Goal: Task Accomplishment & Management: Use online tool/utility

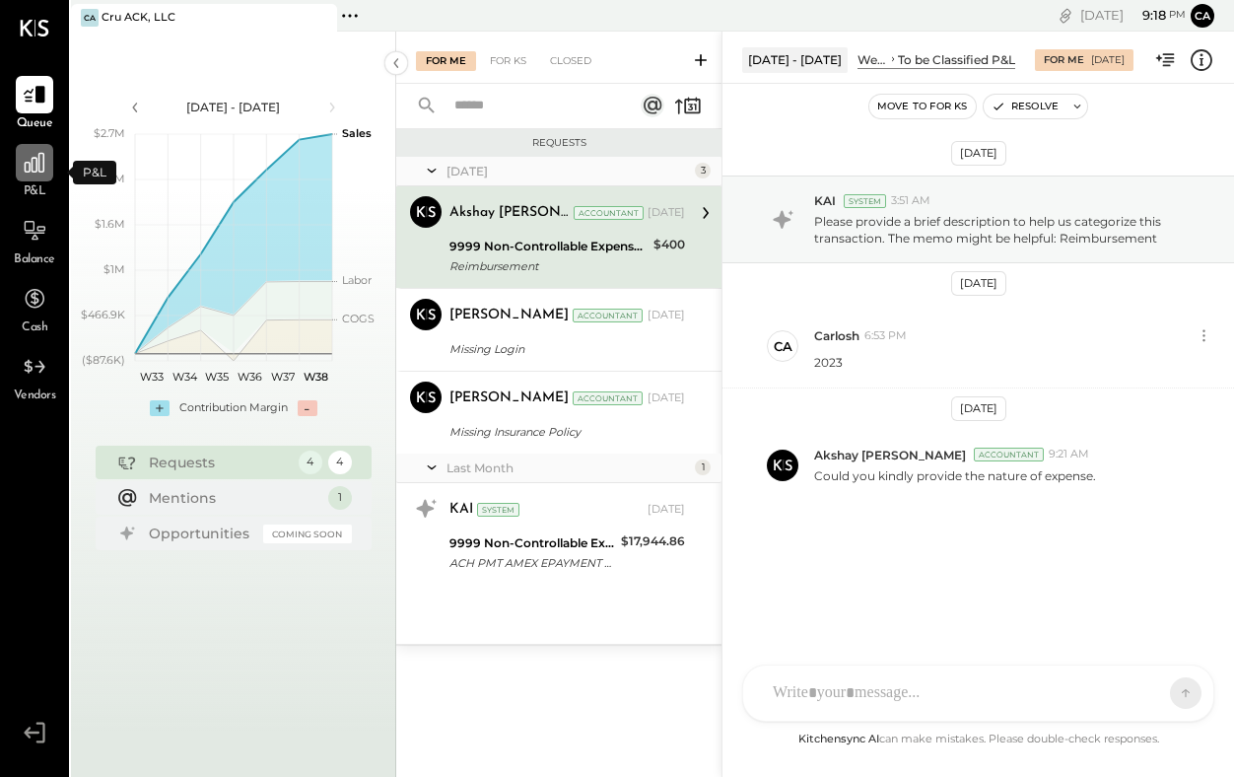
click at [47, 172] on div at bounding box center [34, 162] width 37 height 37
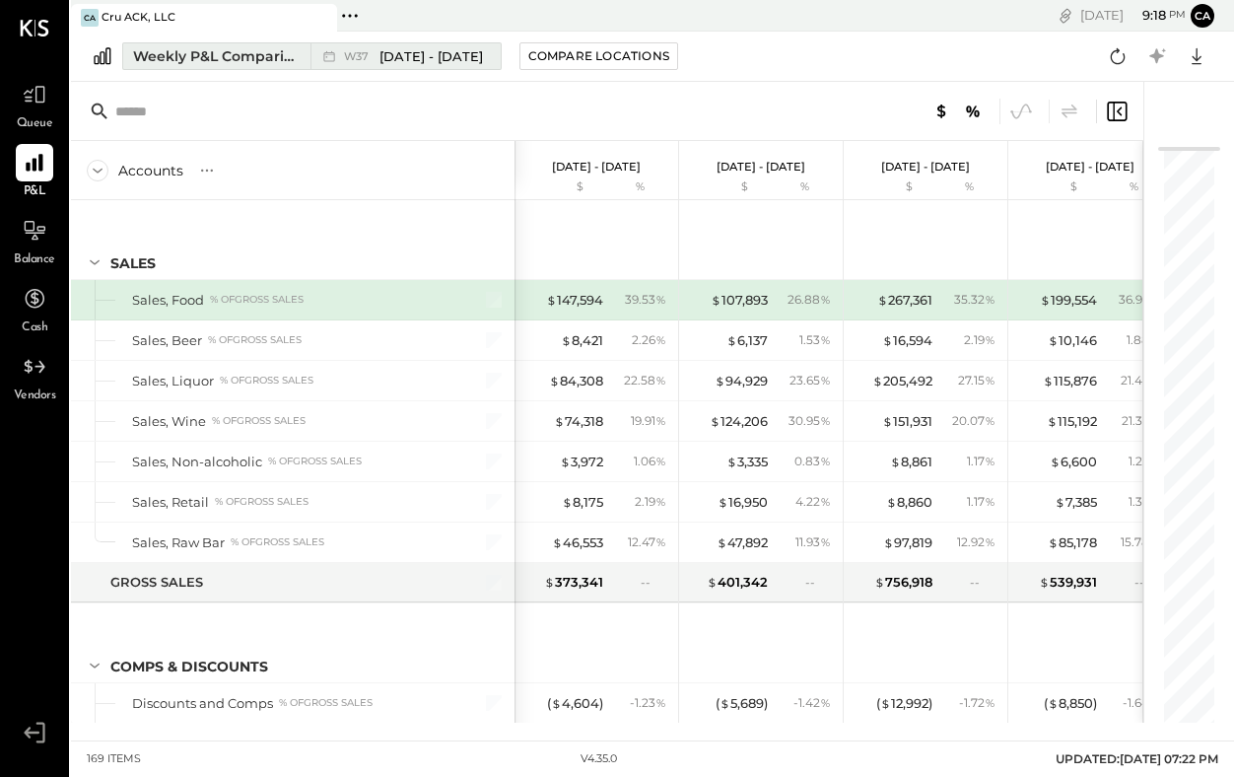
click at [294, 57] on div "Weekly P&L Comparison" at bounding box center [216, 56] width 166 height 20
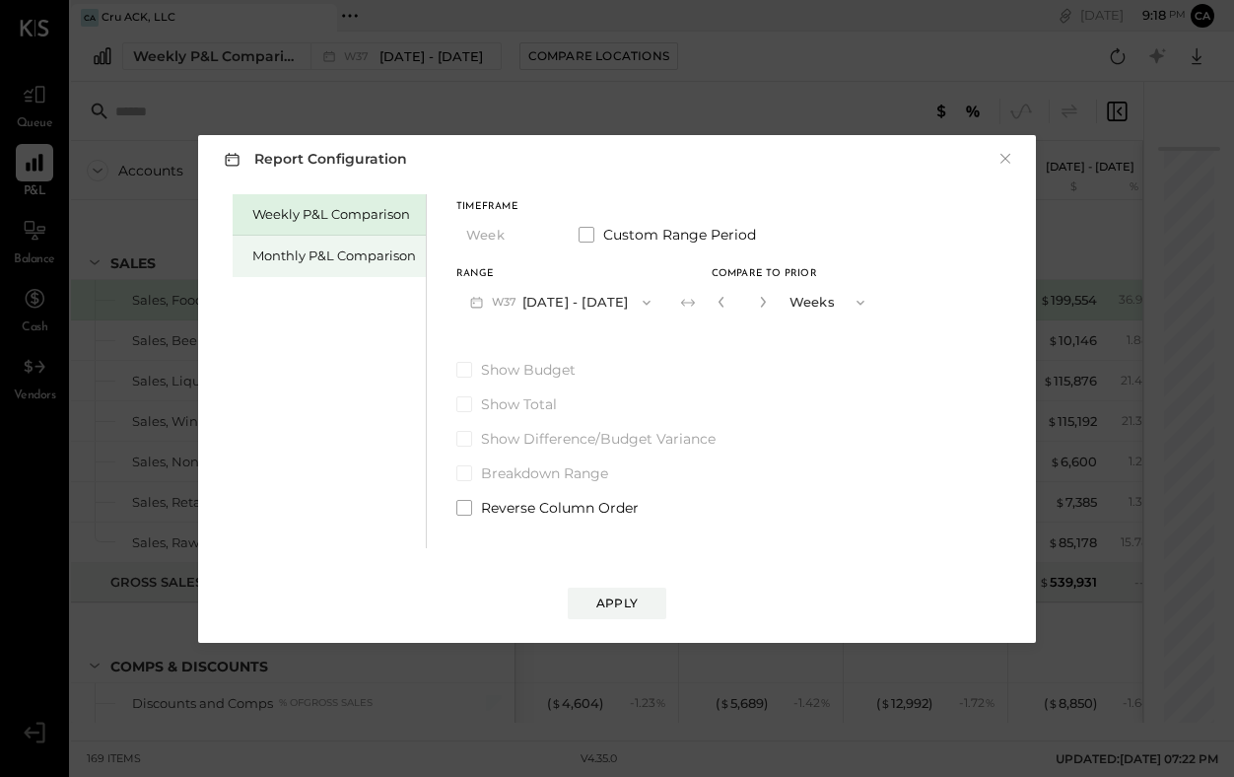
click at [354, 253] on div "Monthly P&L Comparison" at bounding box center [334, 255] width 164 height 19
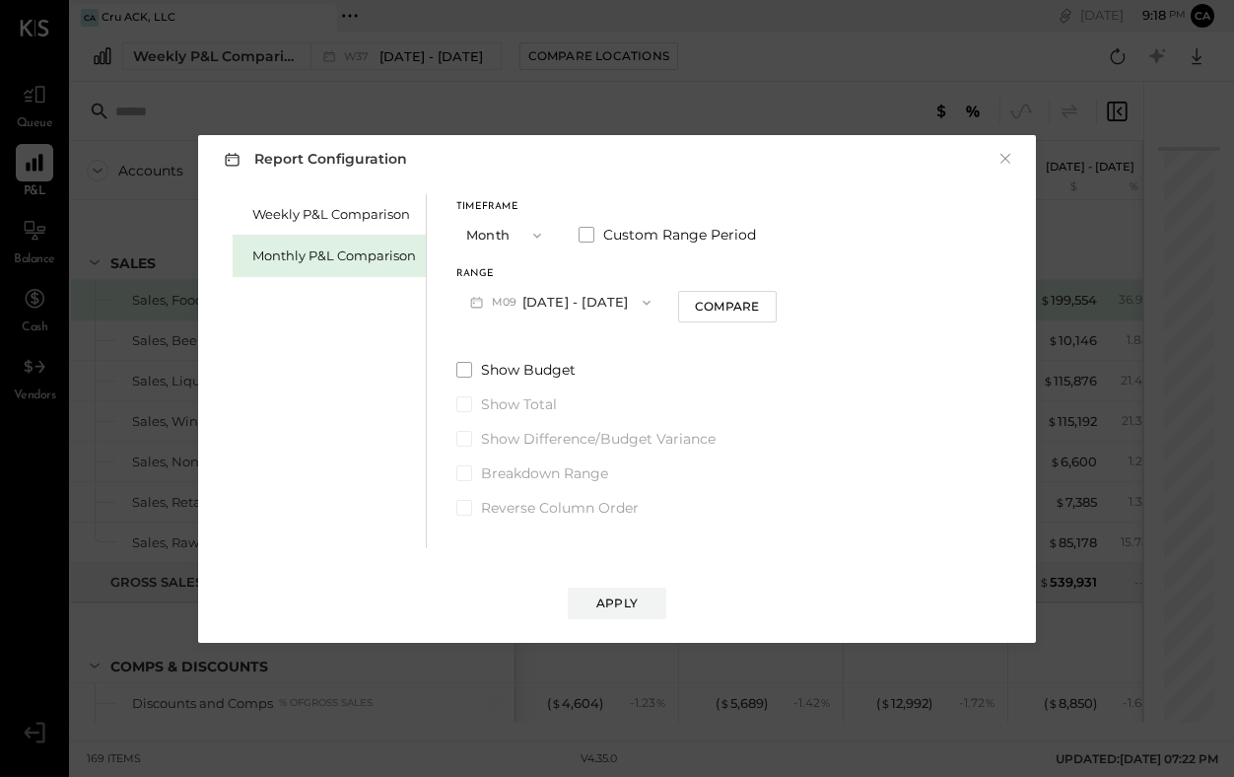
click at [604, 301] on button "M09 [DATE] - [DATE]" at bounding box center [560, 302] width 208 height 36
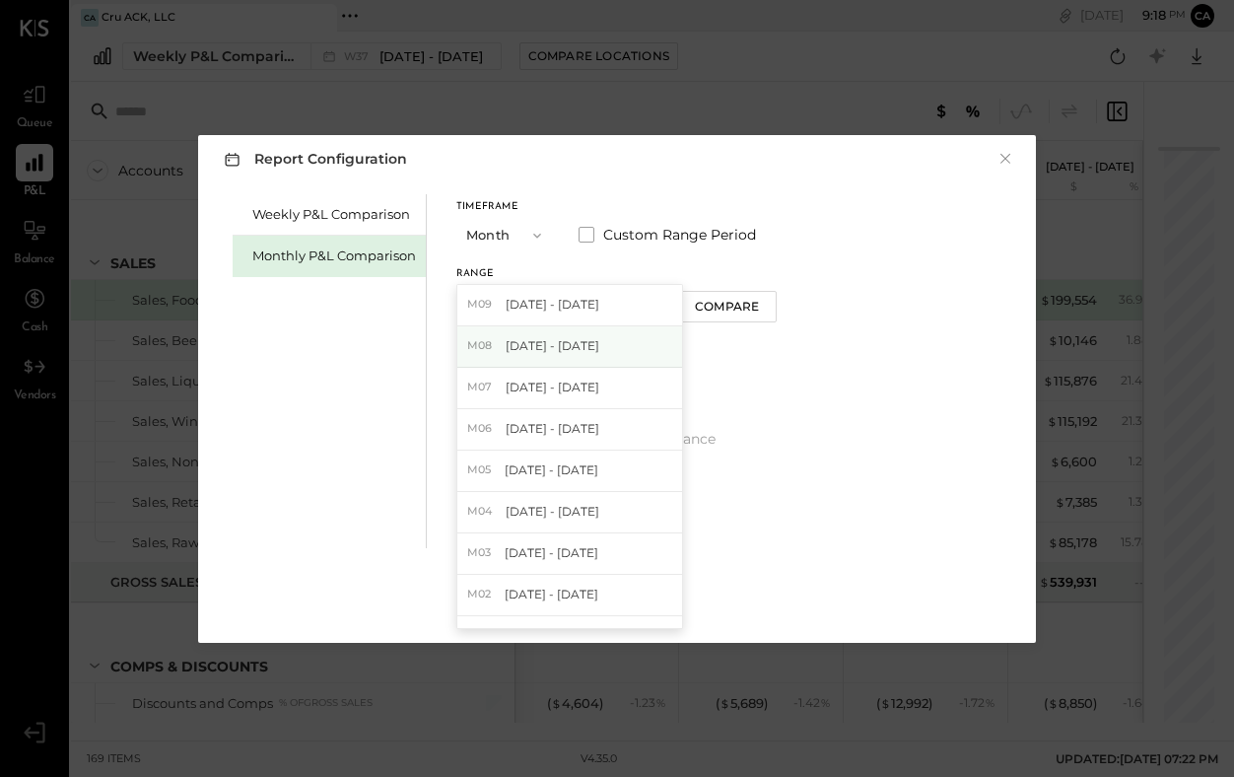
click at [577, 347] on span "[DATE] - [DATE]" at bounding box center [553, 345] width 94 height 17
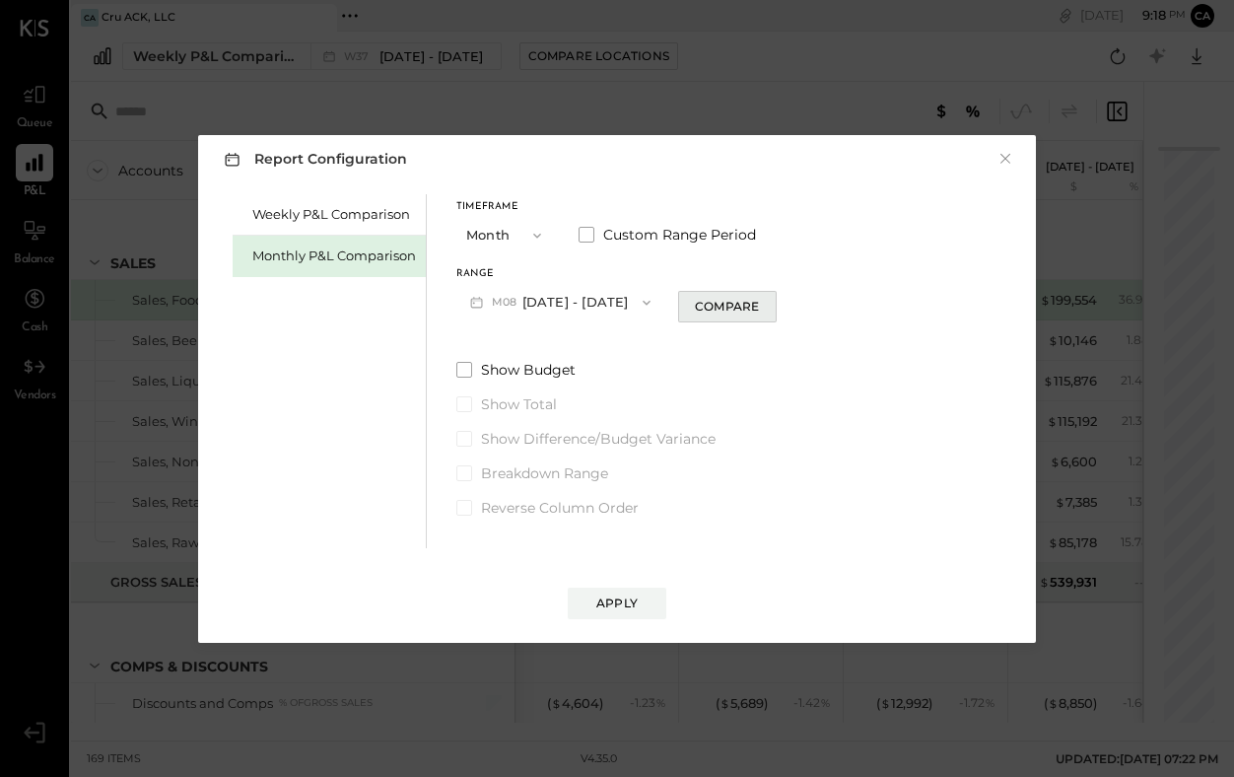
click at [736, 305] on div "Compare" at bounding box center [727, 306] width 64 height 17
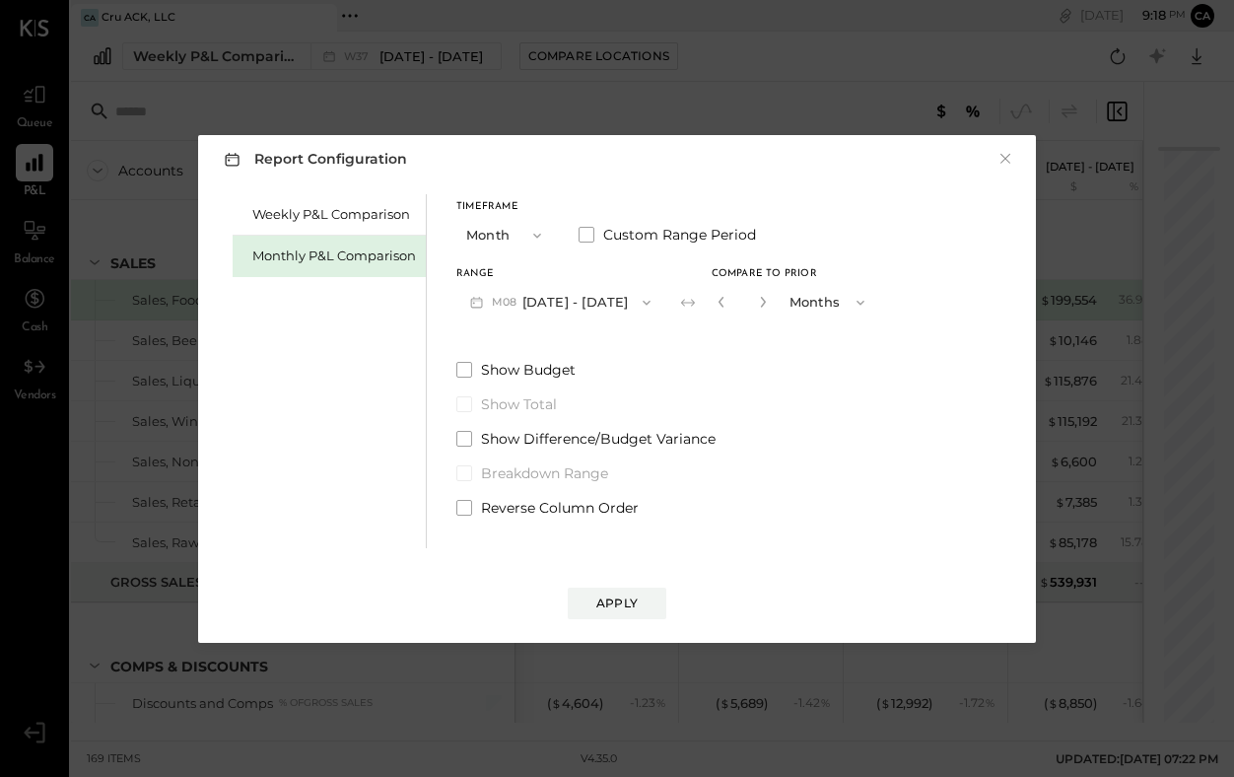
click at [843, 304] on span "button" at bounding box center [856, 303] width 26 height 16
click at [818, 336] on div "Years" at bounding box center [828, 336] width 97 height 35
click at [610, 596] on div "Apply" at bounding box center [616, 602] width 41 height 17
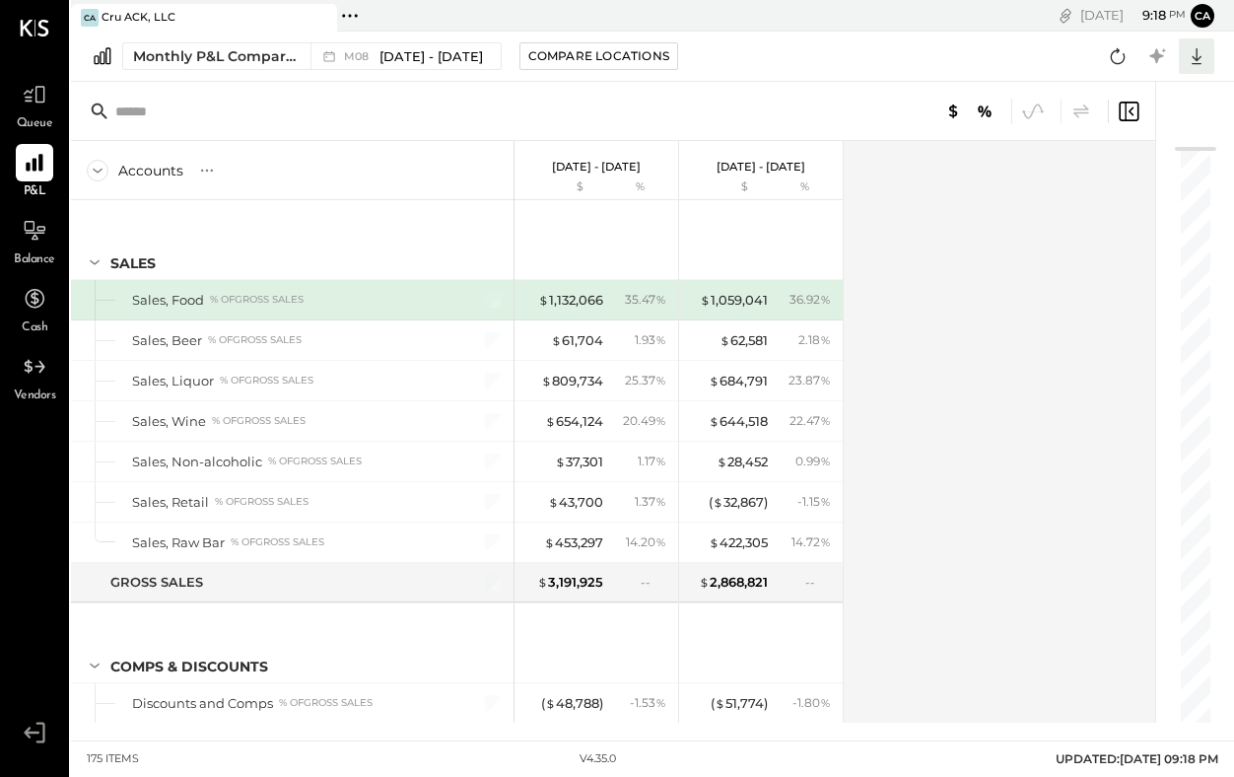
click at [1195, 52] on icon at bounding box center [1197, 56] width 26 height 26
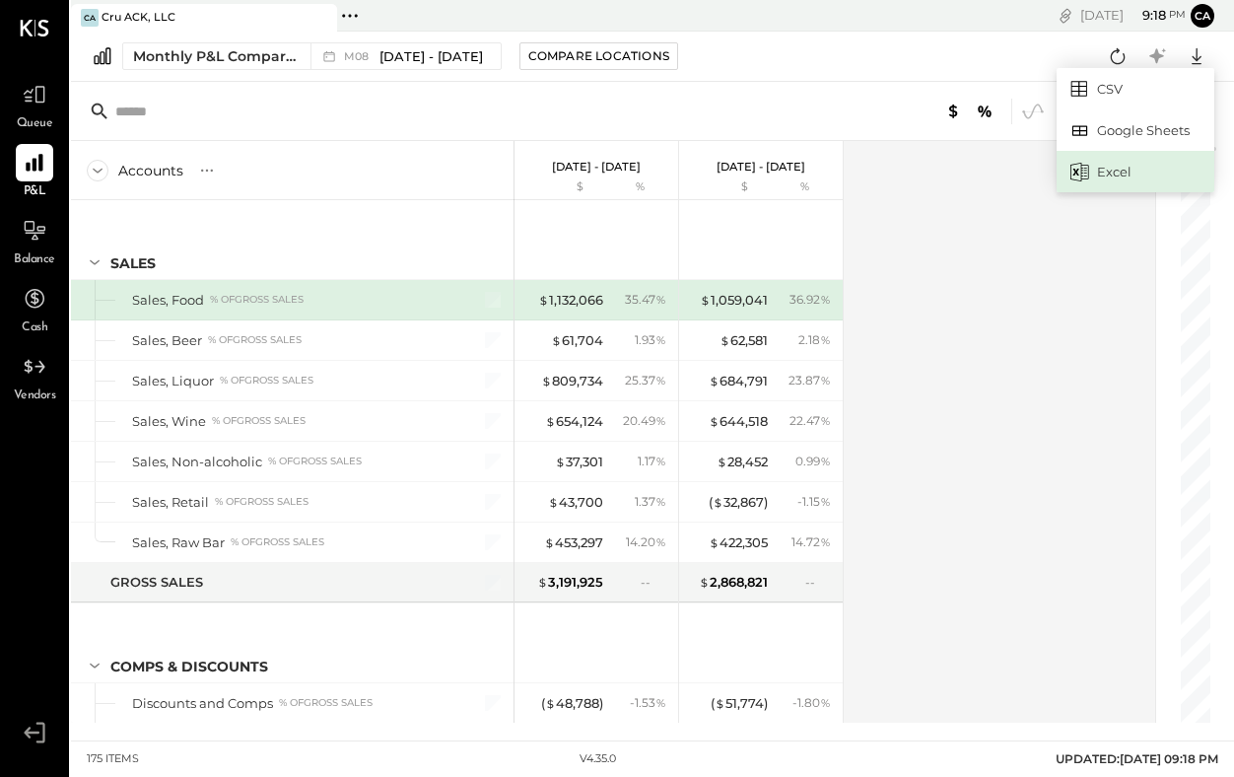
click at [1117, 164] on div "Excel" at bounding box center [1135, 171] width 158 height 41
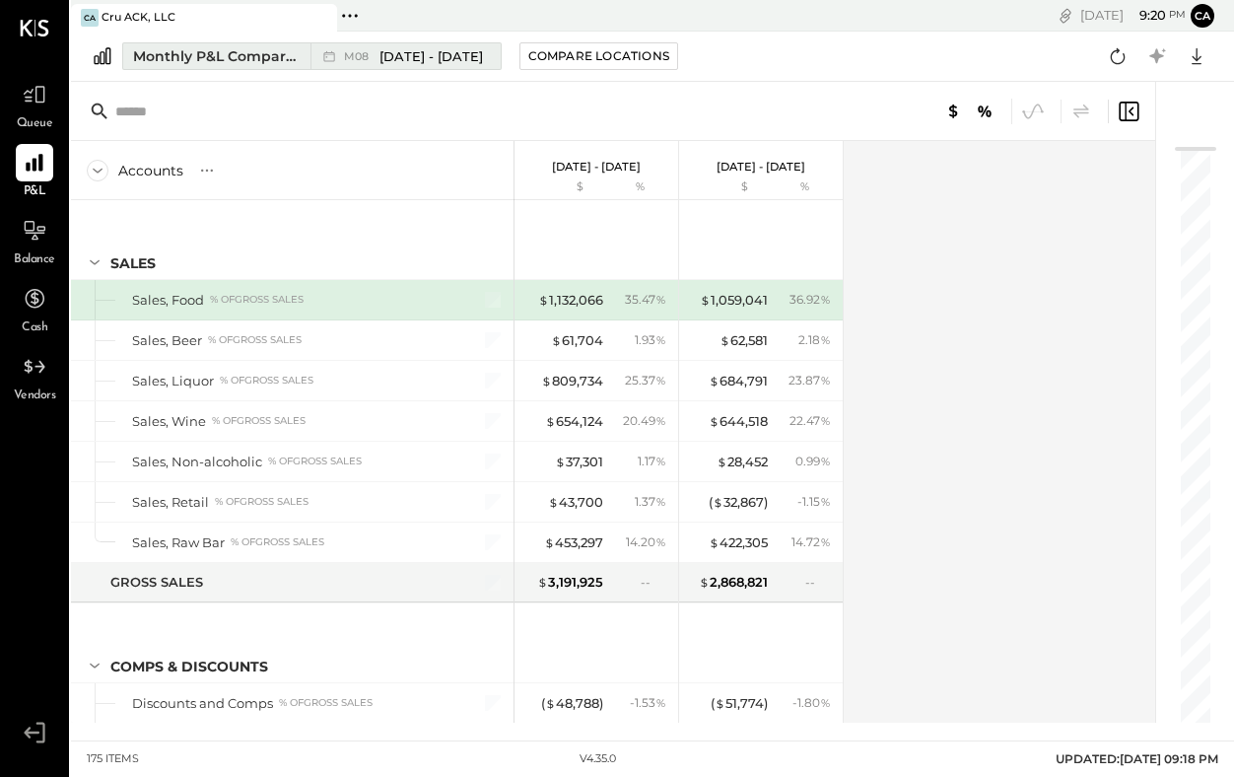
click at [366, 56] on span "M08" at bounding box center [359, 56] width 31 height 11
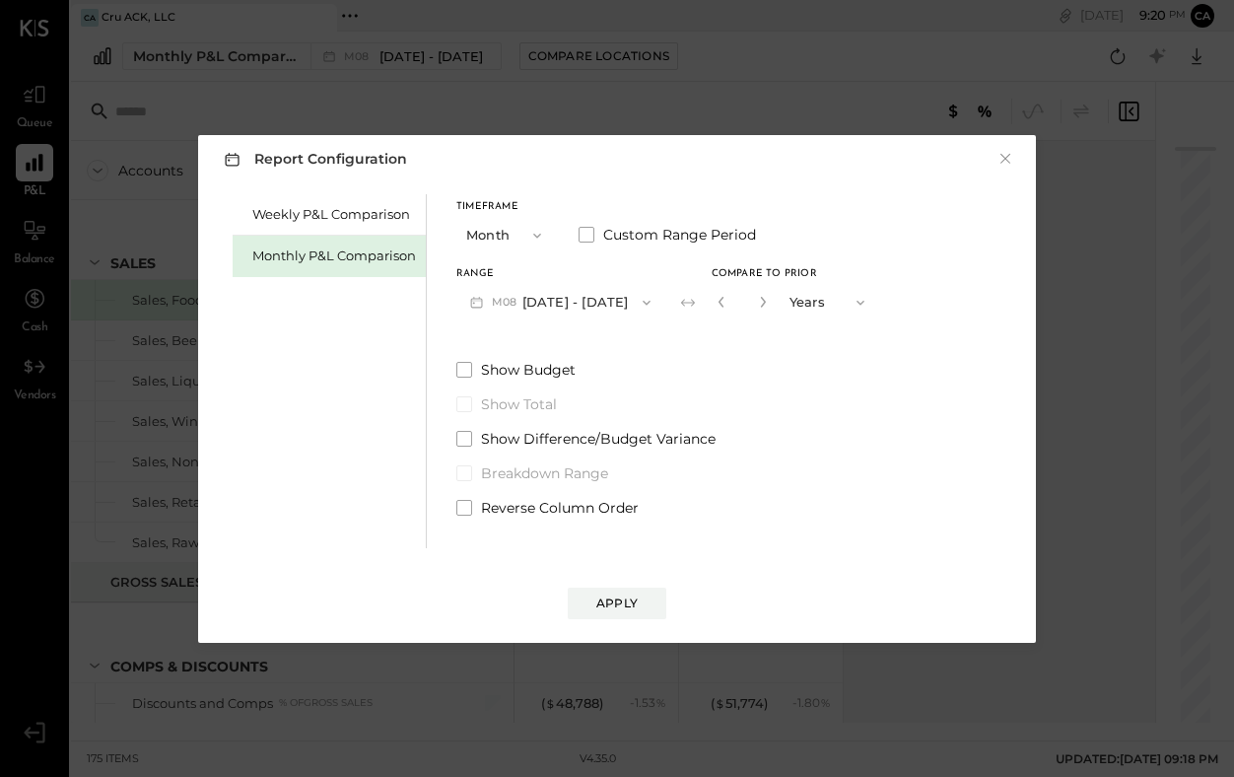
click at [843, 297] on span "button" at bounding box center [856, 303] width 26 height 16
click at [823, 308] on div "Months" at bounding box center [828, 302] width 97 height 35
click at [757, 302] on icon "button" at bounding box center [763, 302] width 12 height 12
type input "*"
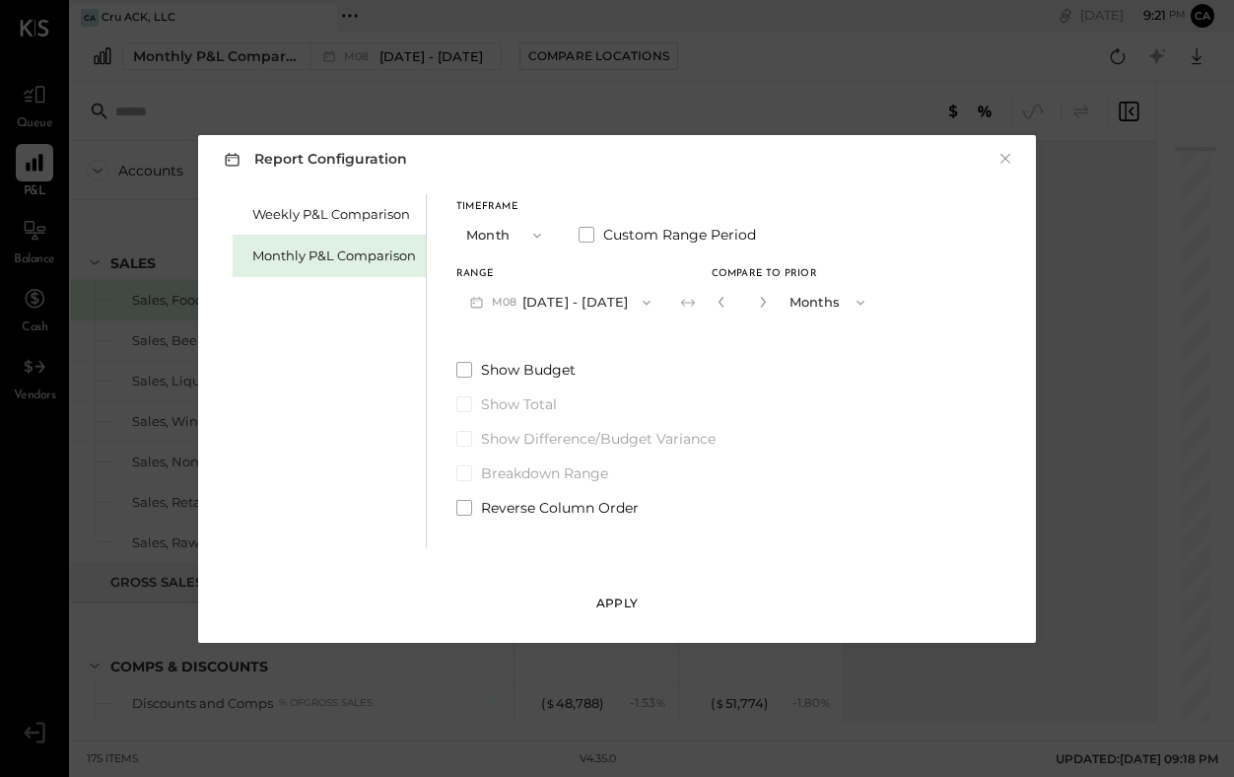
click at [623, 606] on div "Apply" at bounding box center [616, 602] width 41 height 17
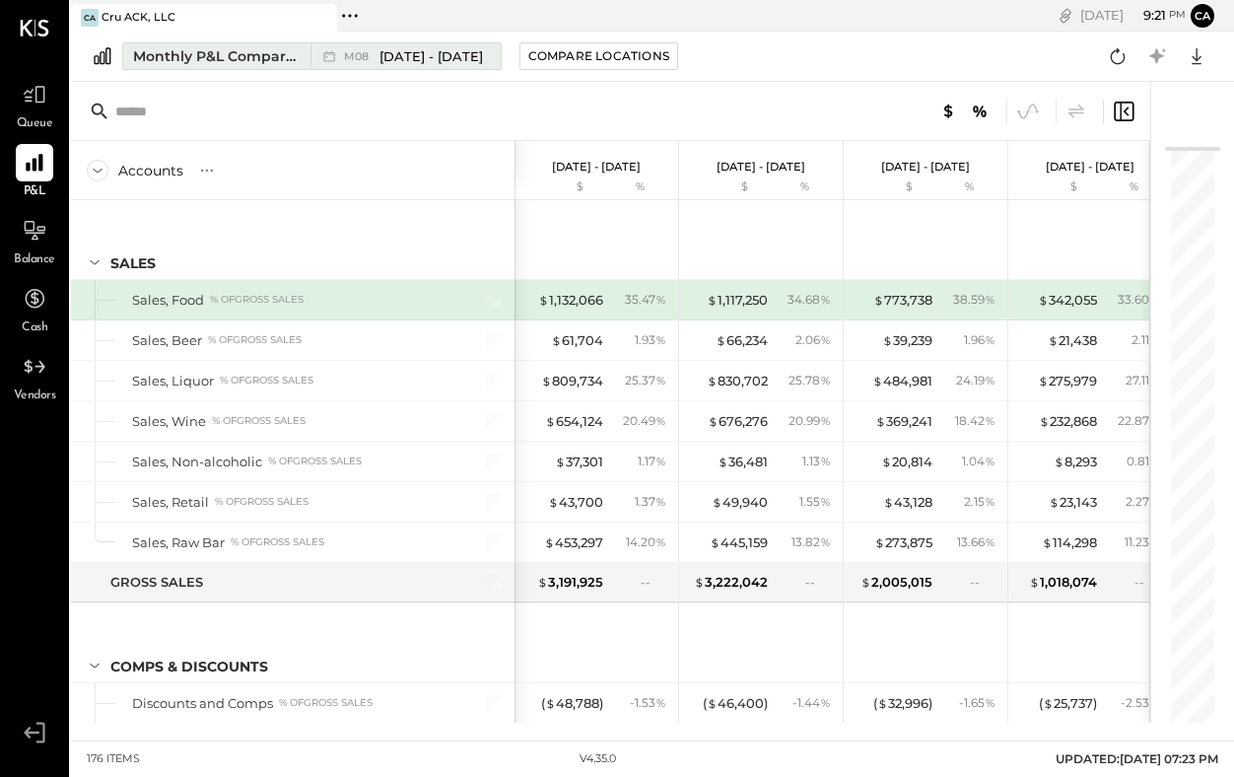
click at [271, 55] on div "Monthly P&L Comparison" at bounding box center [216, 56] width 166 height 20
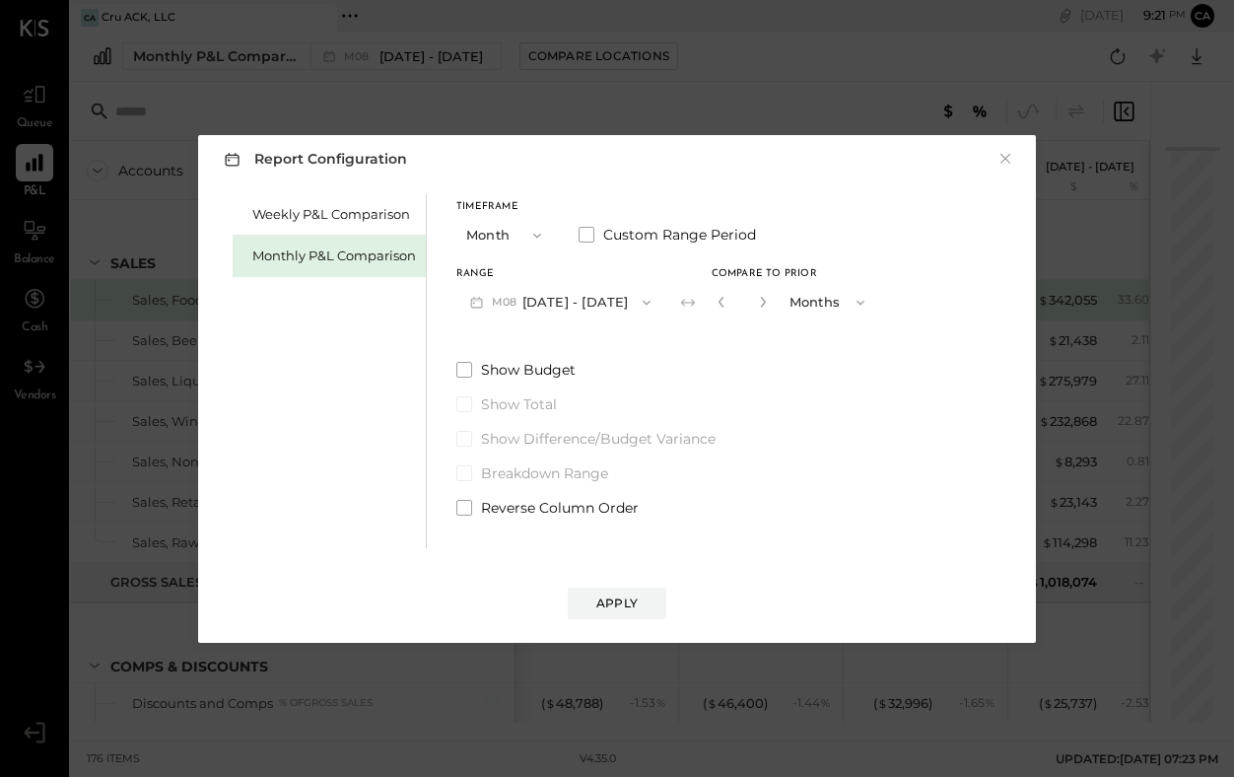
click at [536, 237] on icon "button" at bounding box center [537, 235] width 8 height 5
click at [508, 304] on div "YTD" at bounding box center [505, 305] width 97 height 35
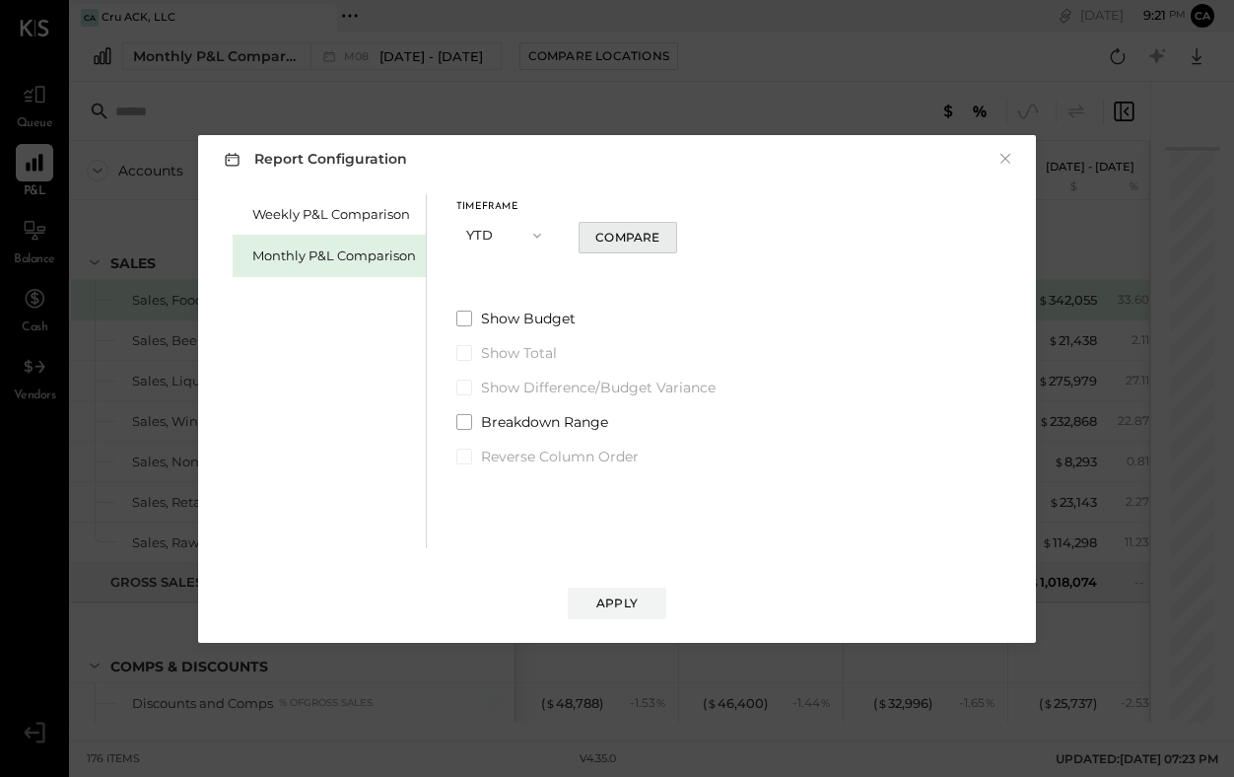
click at [647, 239] on div "Compare" at bounding box center [627, 237] width 64 height 17
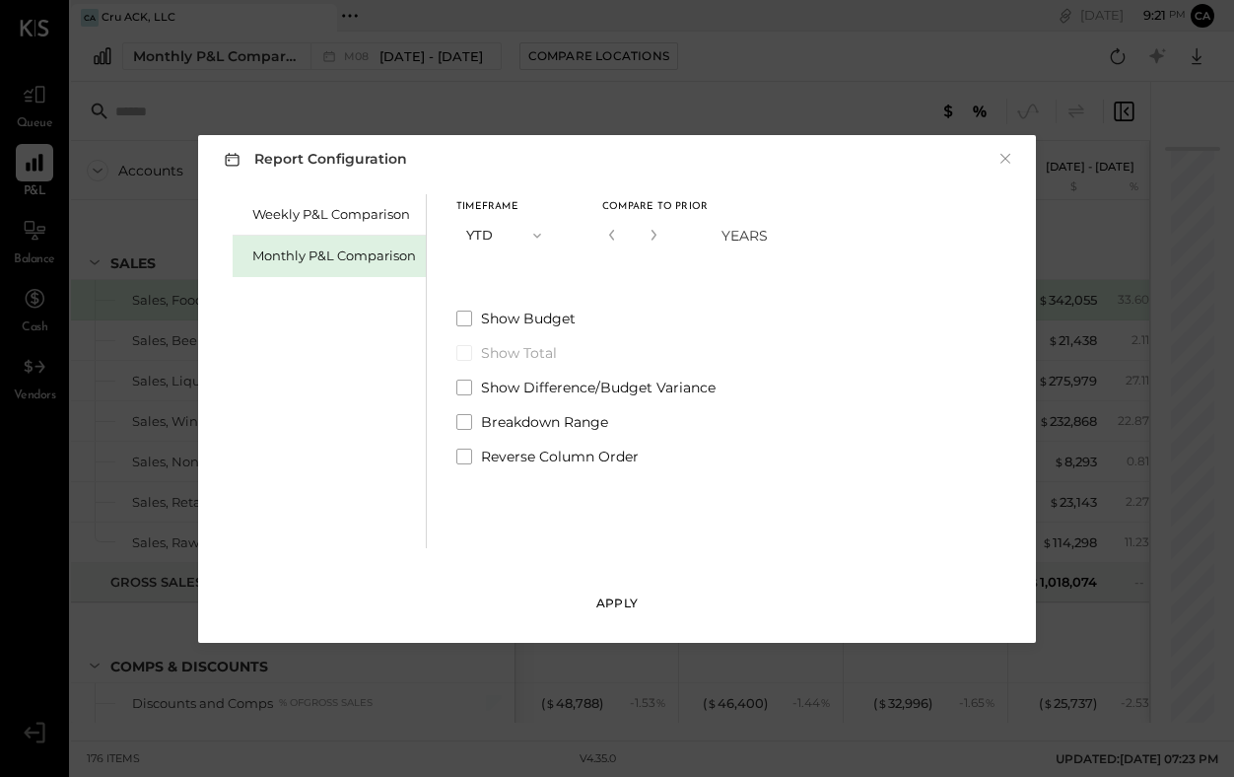
click at [610, 607] on div "Apply" at bounding box center [616, 602] width 41 height 17
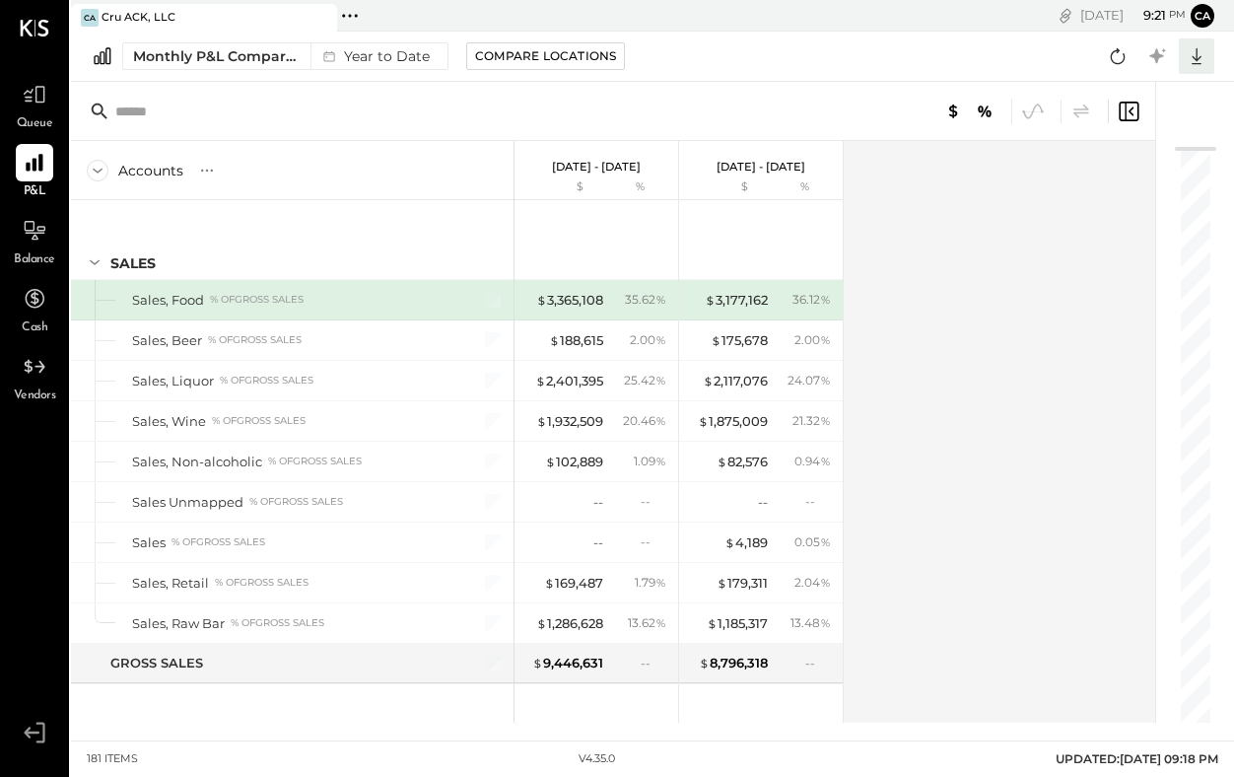
click at [1194, 61] on icon at bounding box center [1197, 56] width 26 height 26
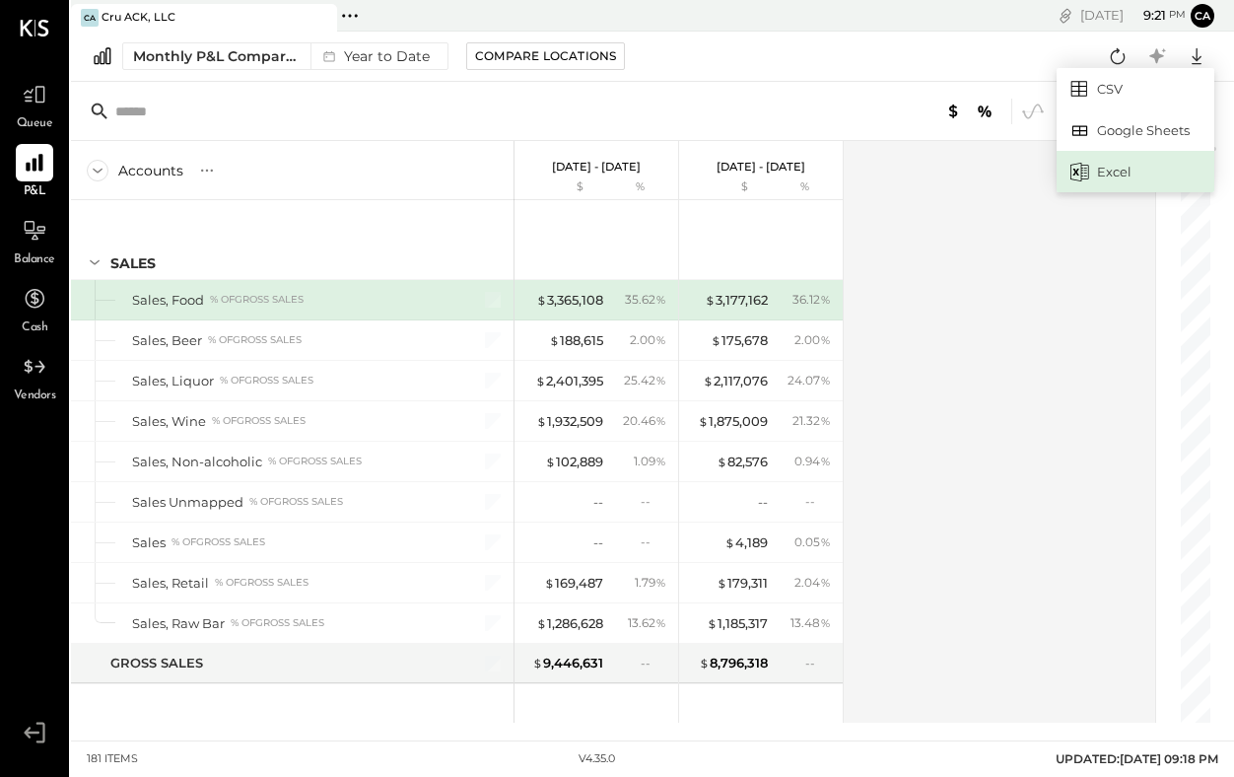
click at [1126, 163] on div "Excel" at bounding box center [1135, 171] width 158 height 41
